Goal: Information Seeking & Learning: Learn about a topic

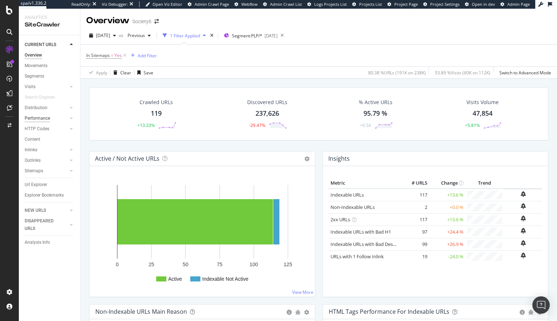
click at [37, 119] on div "Performance" at bounding box center [37, 119] width 25 height 8
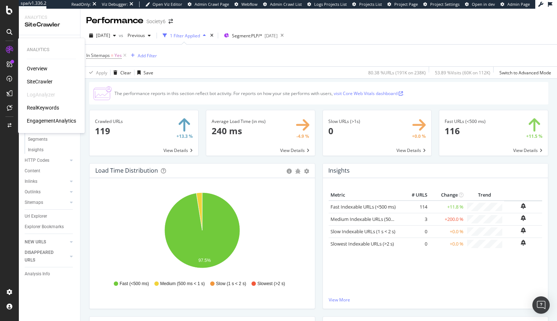
click at [44, 106] on div "RealKeywords" at bounding box center [43, 107] width 32 height 7
